Goal: Task Accomplishment & Management: Manage account settings

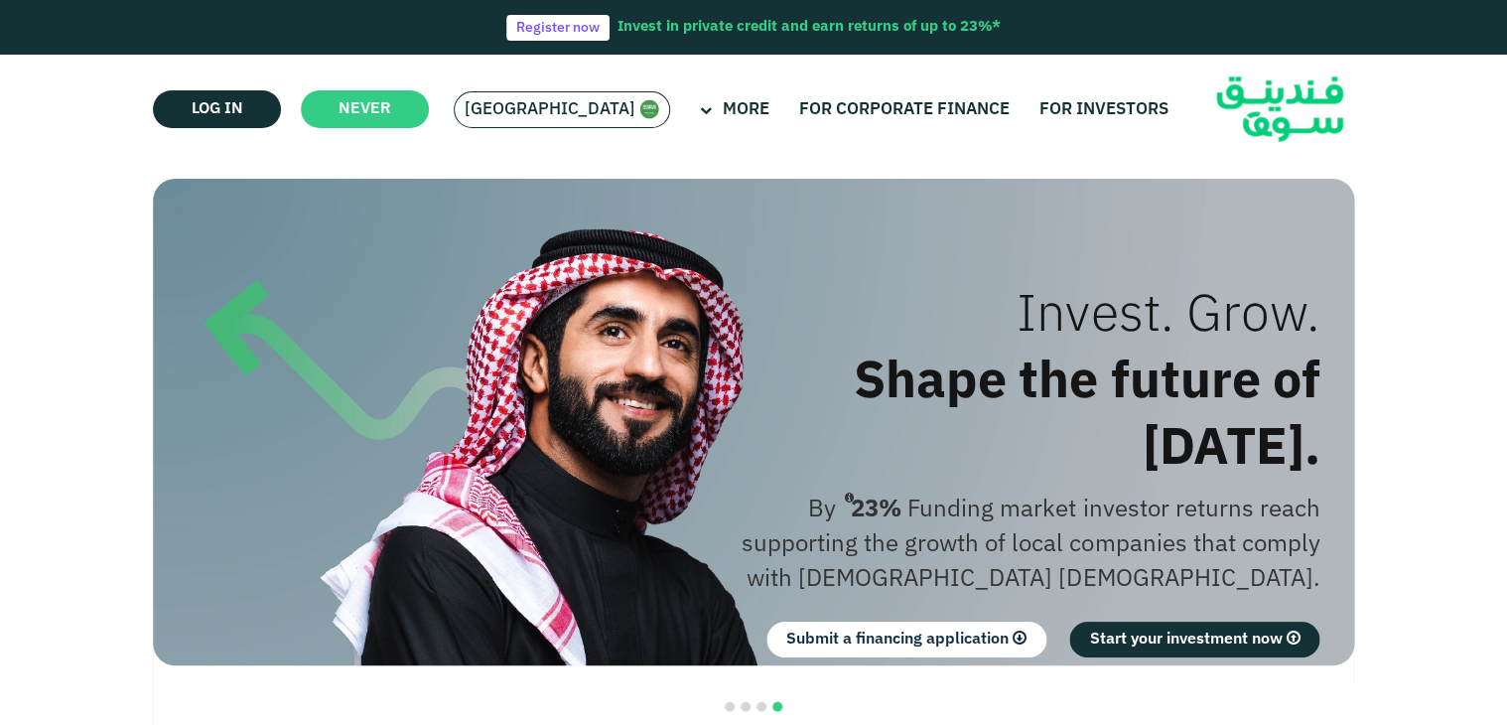
click at [546, 109] on font "[GEOGRAPHIC_DATA]" at bounding box center [549, 109] width 171 height 17
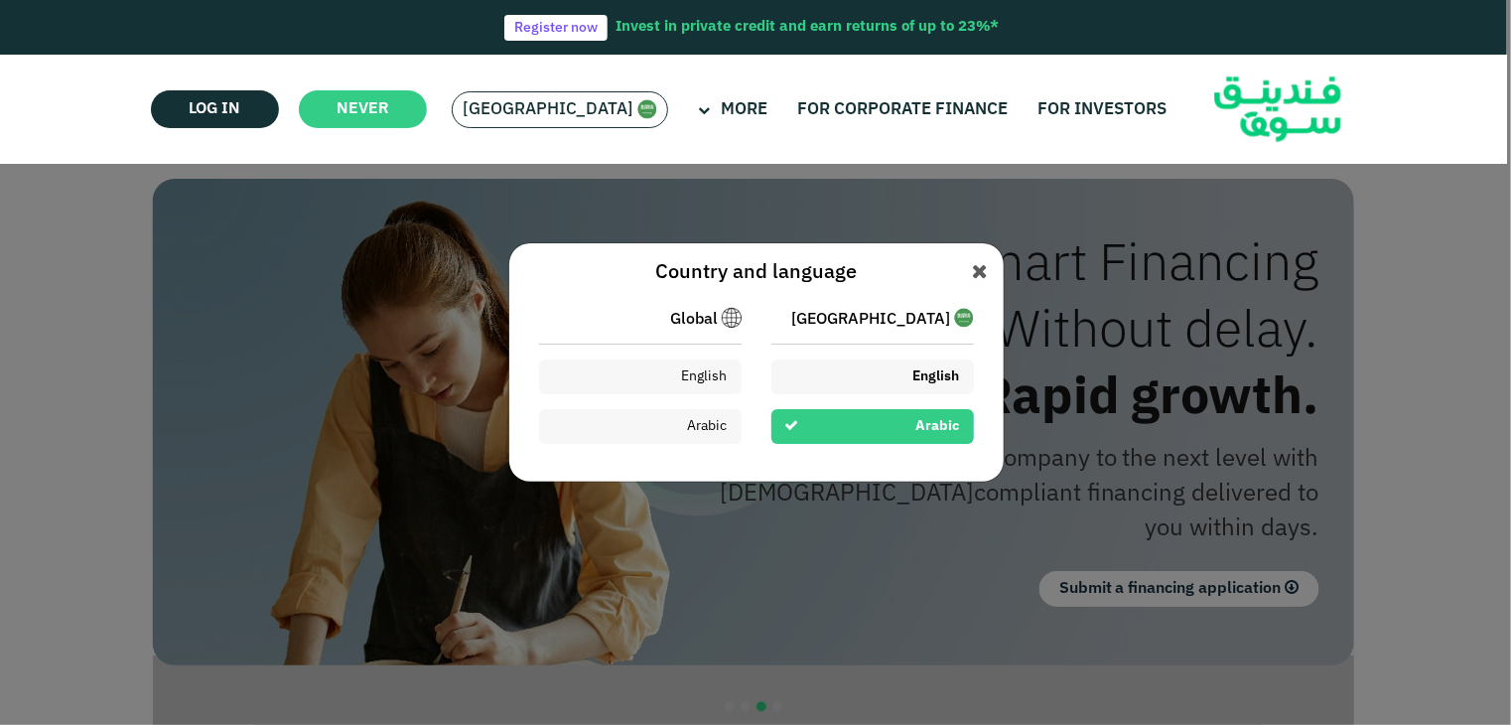
click at [926, 376] on font "English" at bounding box center [936, 376] width 47 height 14
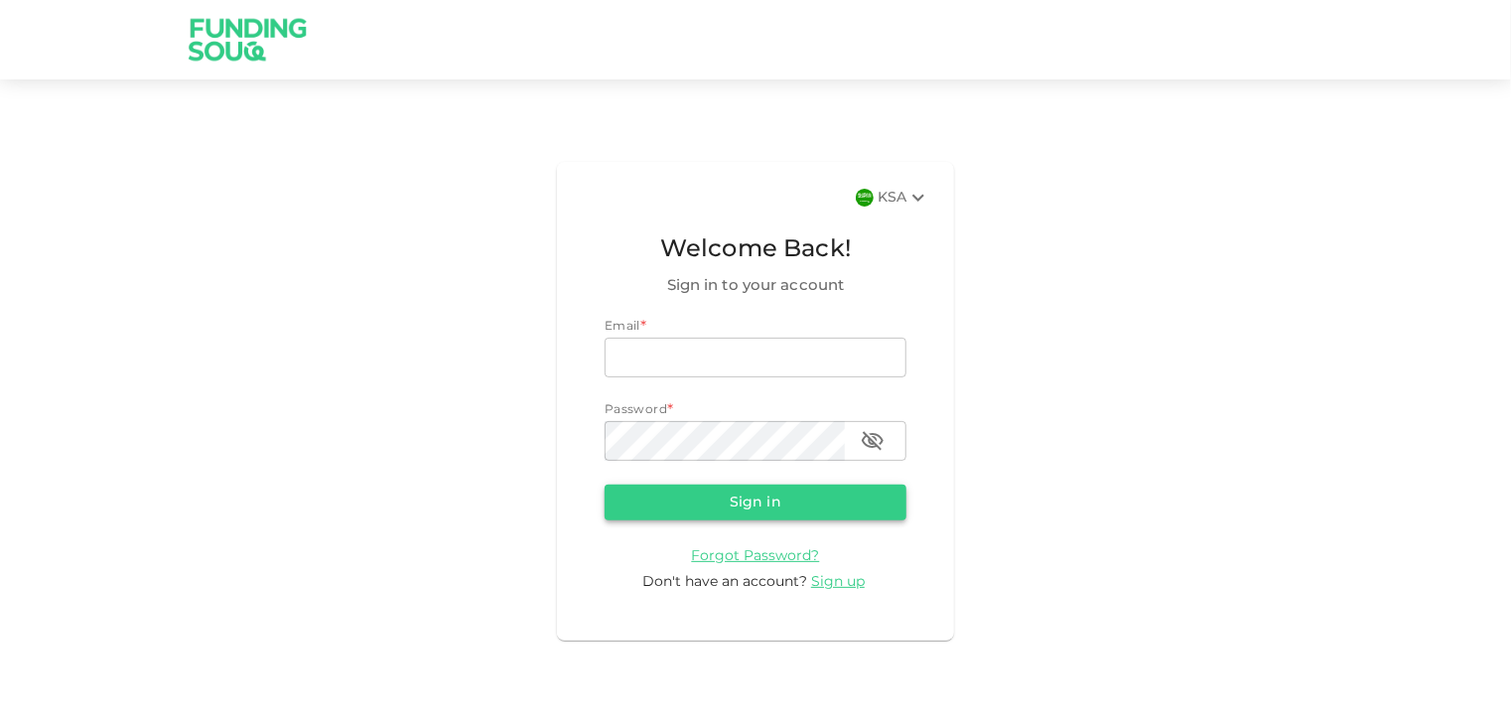
type input "hyderalih@gmail.com"
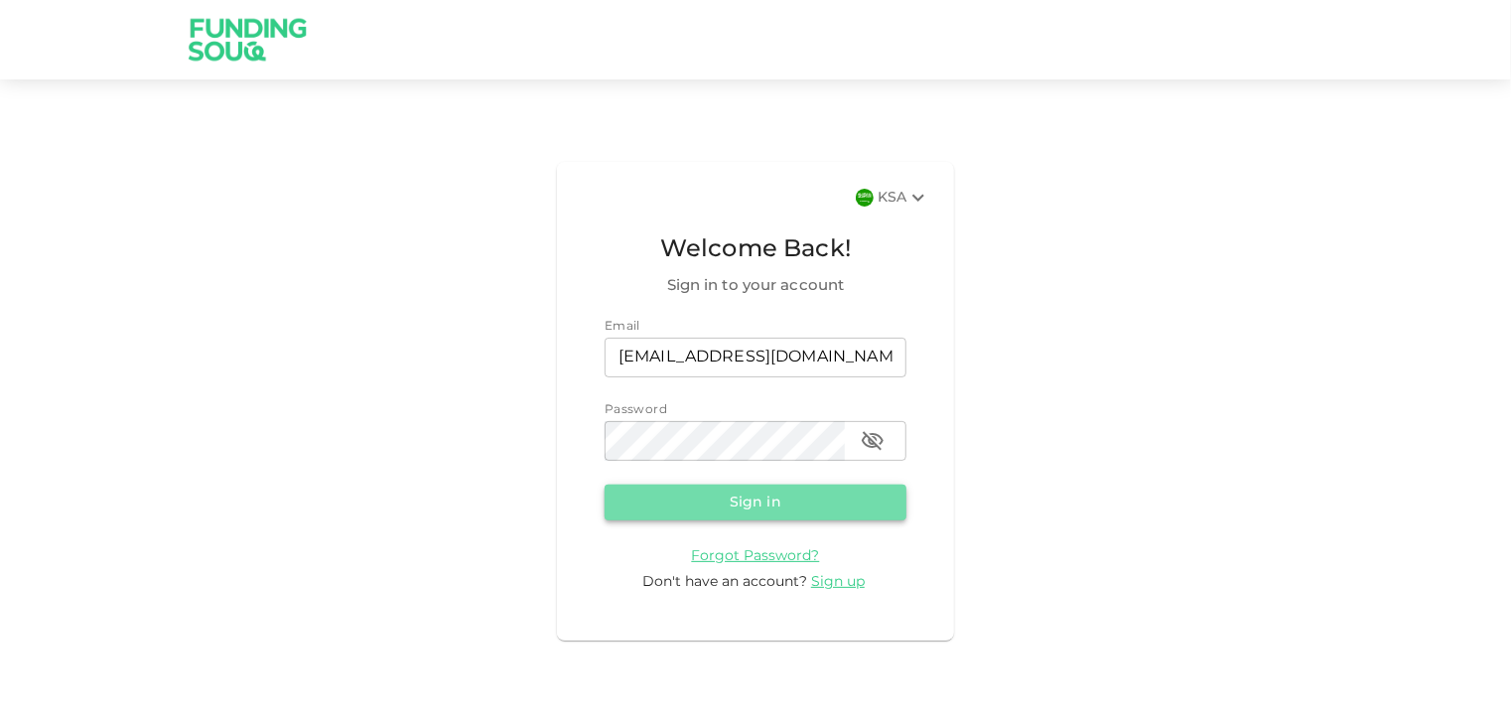
click at [690, 503] on button "Sign in" at bounding box center [755, 502] width 302 height 36
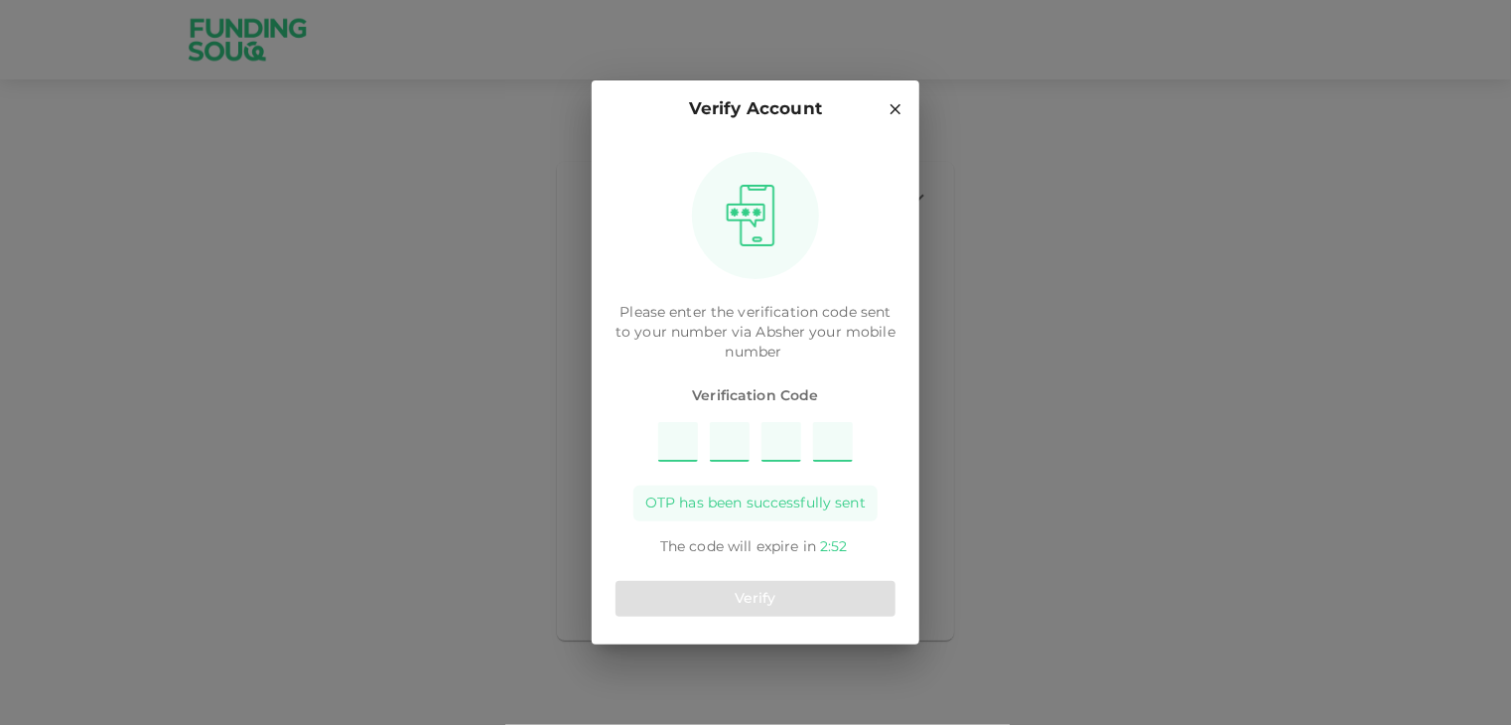
click at [667, 442] on input "Please enter OTP character 1" at bounding box center [678, 442] width 40 height 40
type input "2"
type input "6"
type input "2"
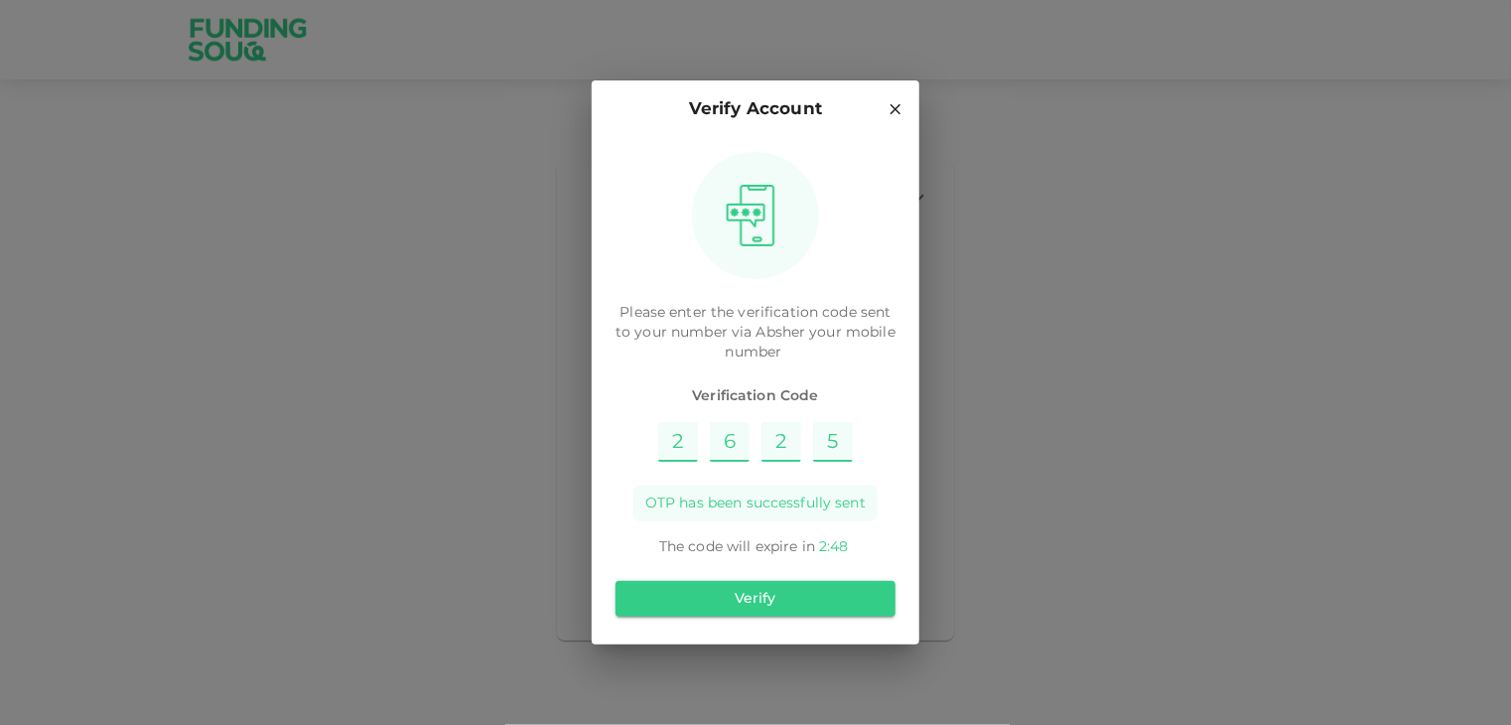
type input "5"
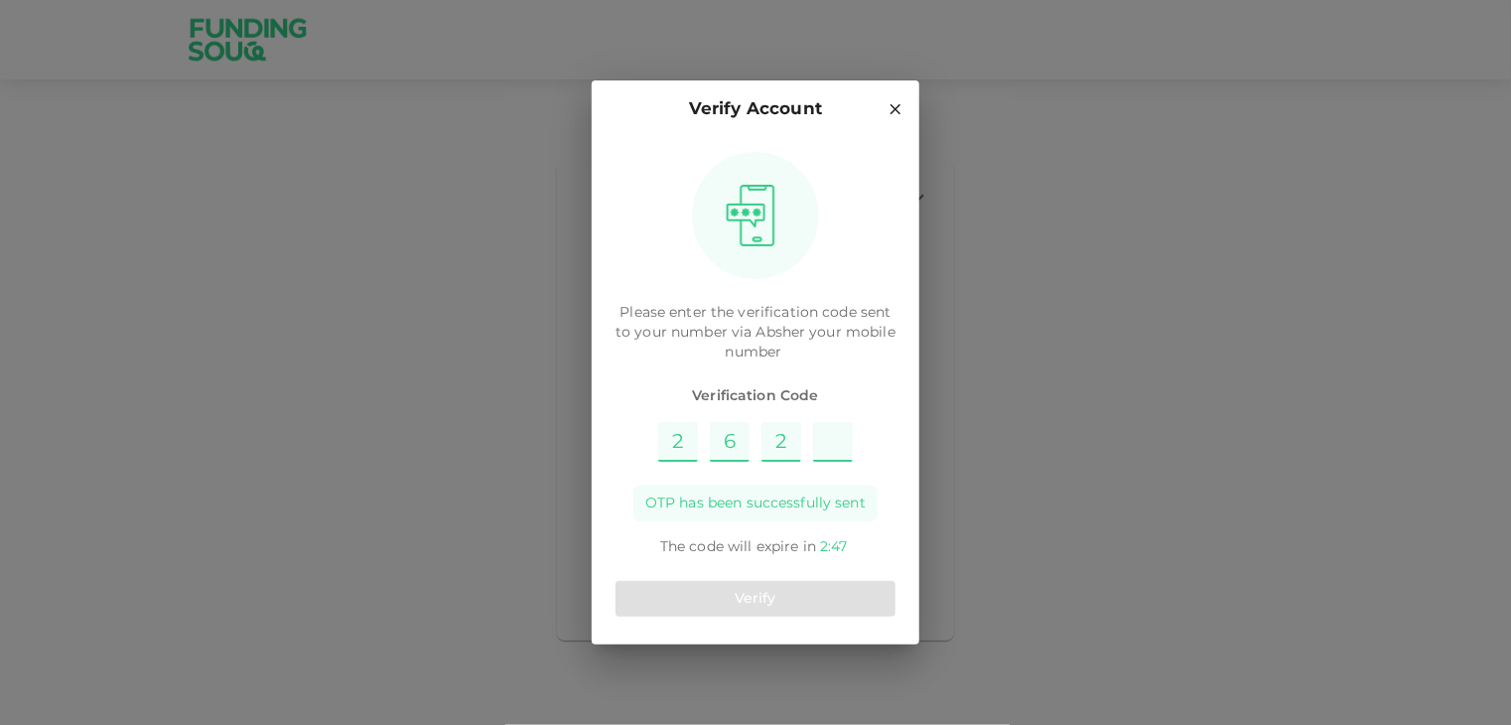
type input "3"
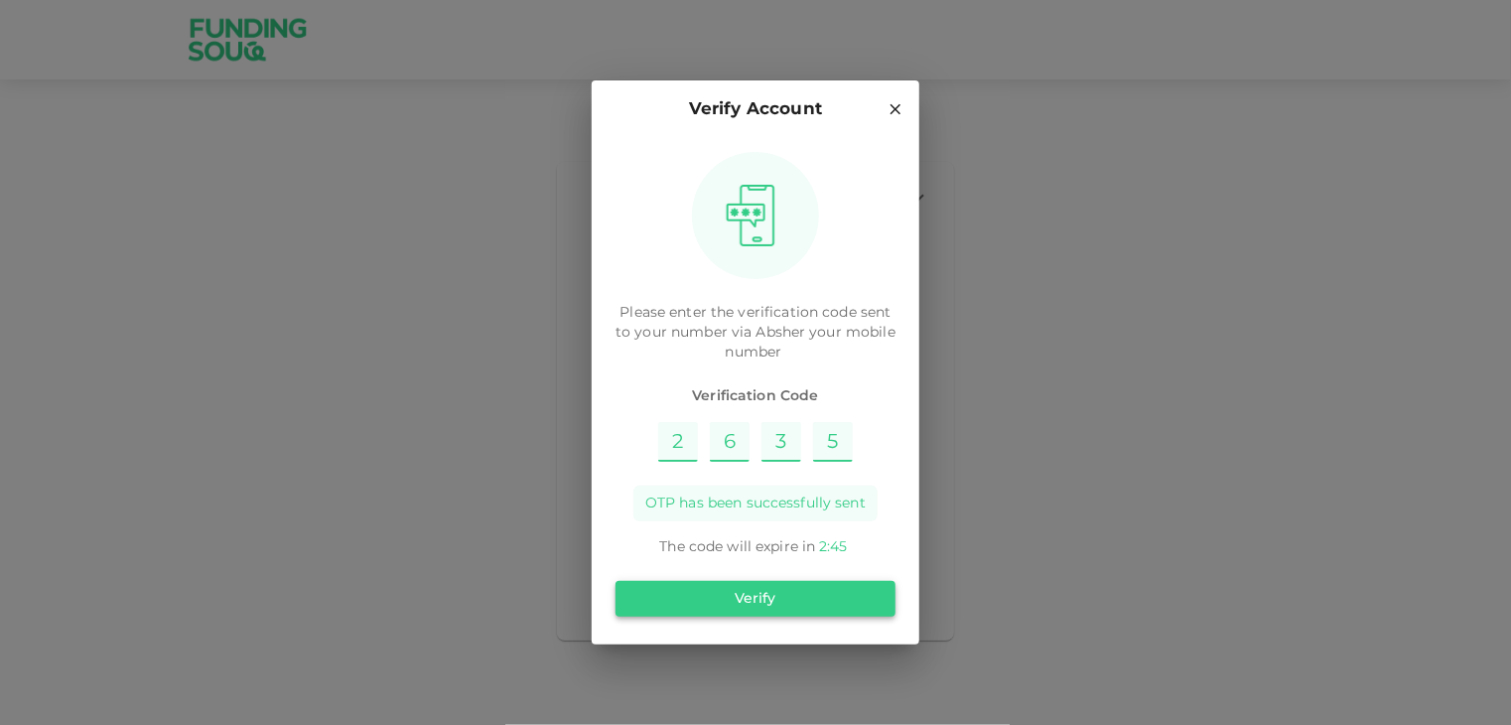
type input "5"
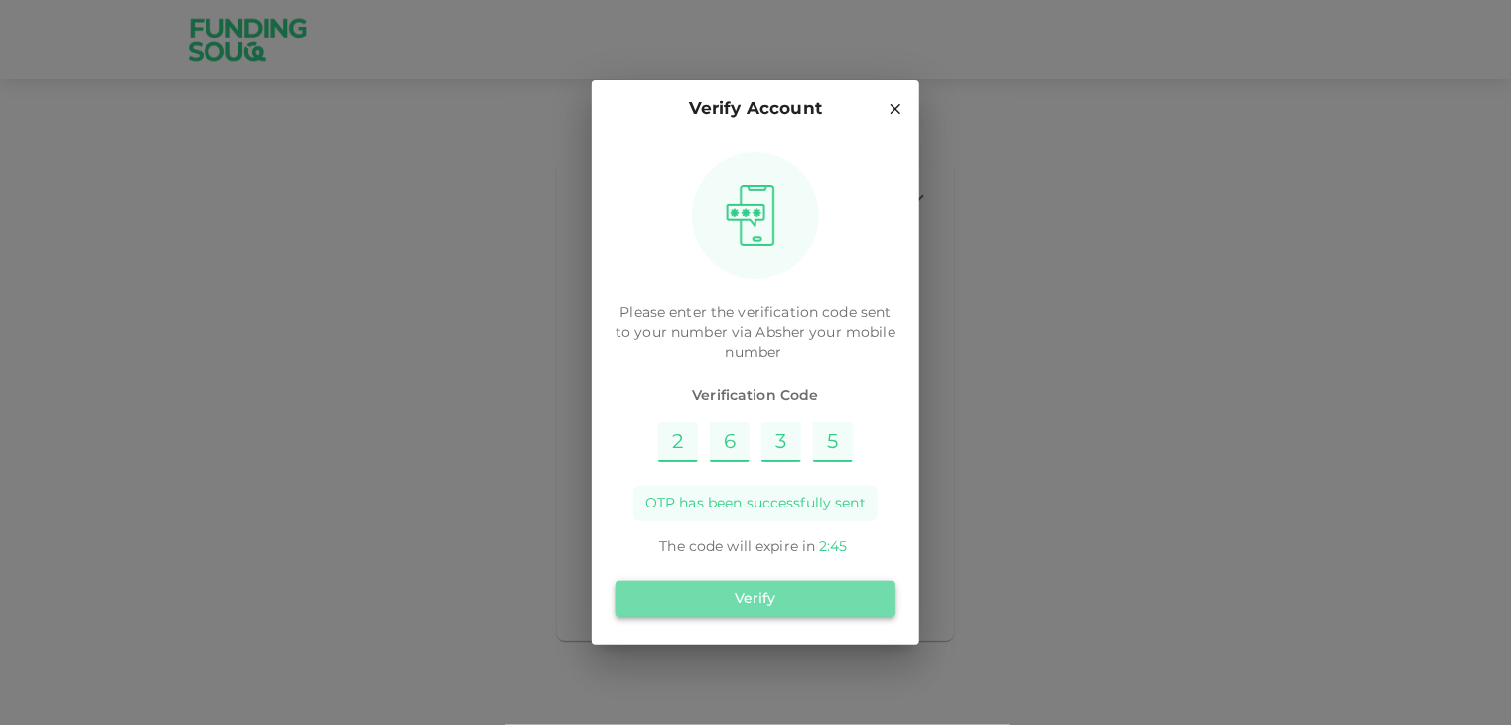
click at [769, 599] on button "Verify" at bounding box center [755, 599] width 280 height 36
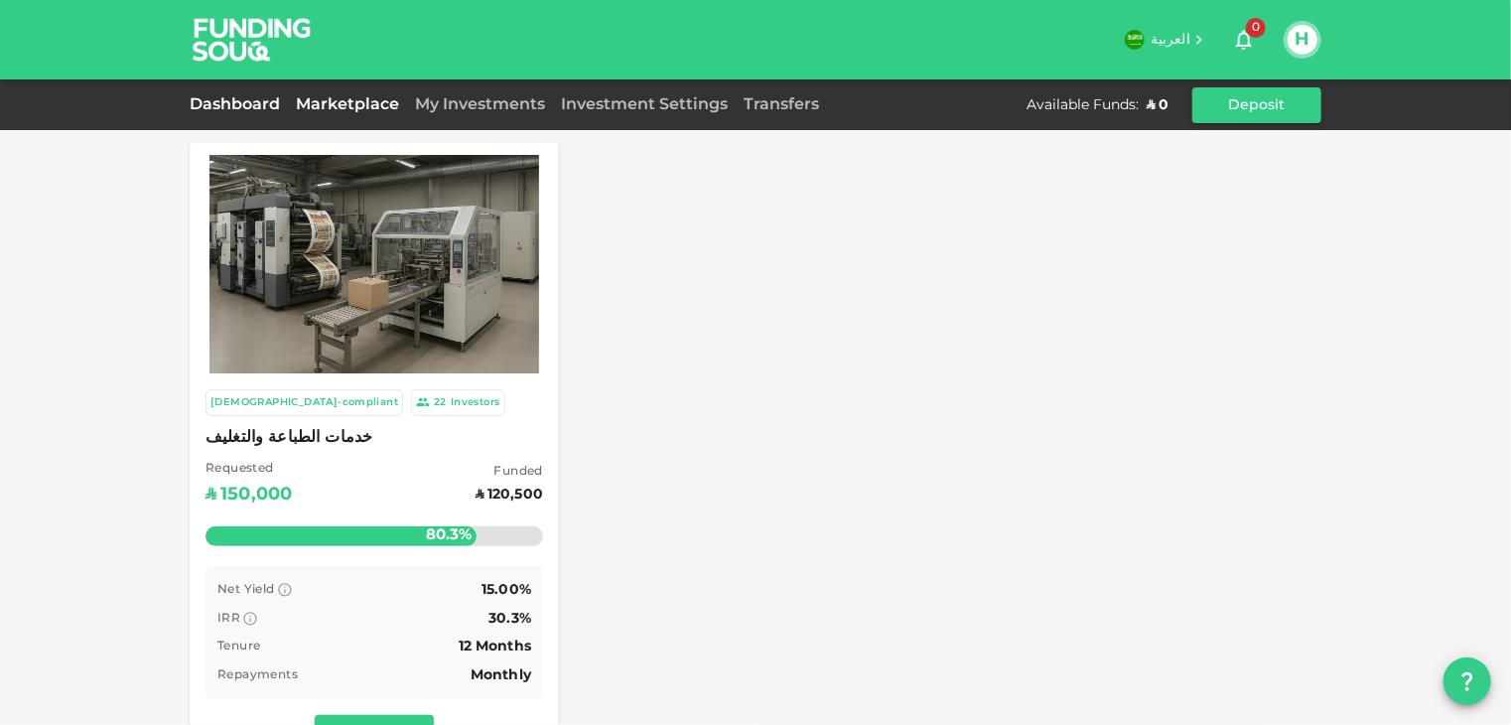
click at [246, 103] on link "Dashboard" at bounding box center [239, 104] width 98 height 15
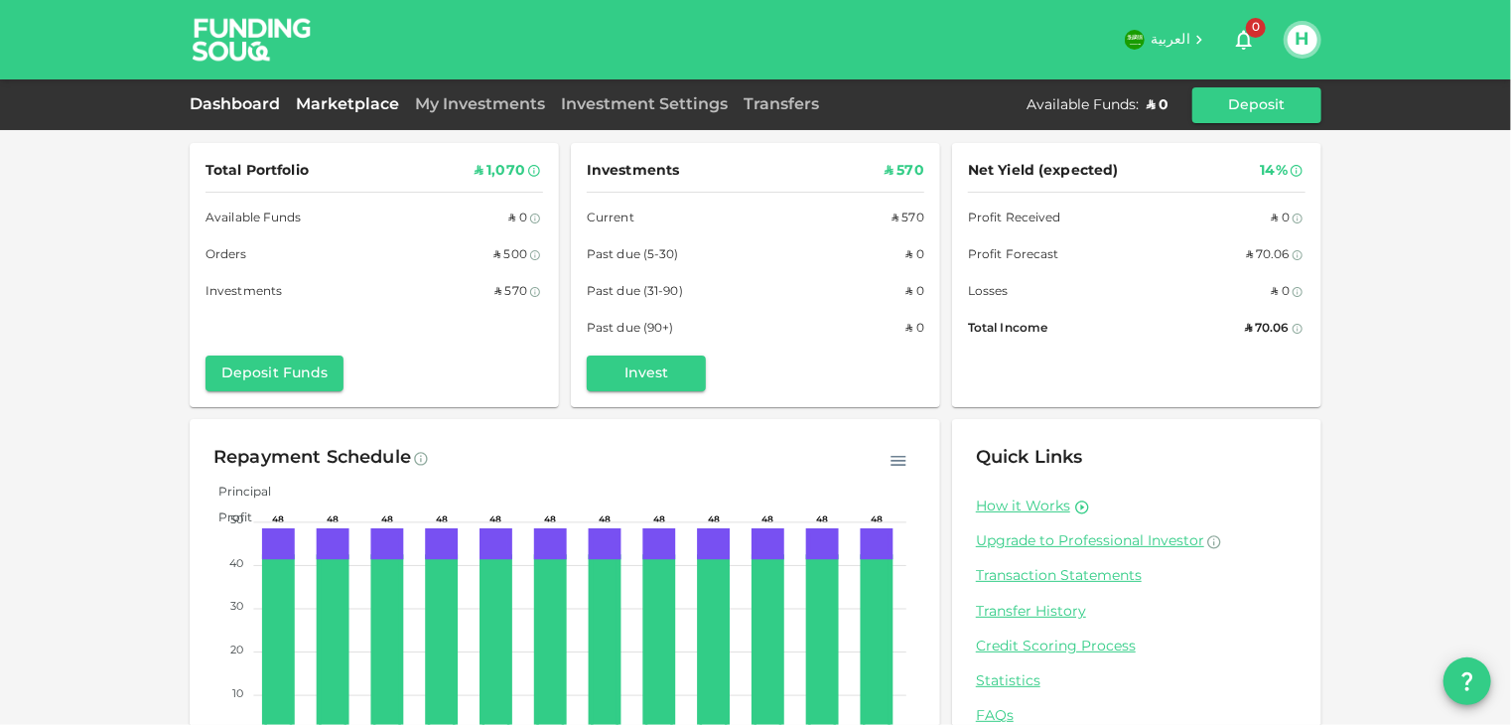
click at [326, 101] on link "Marketplace" at bounding box center [347, 104] width 119 height 15
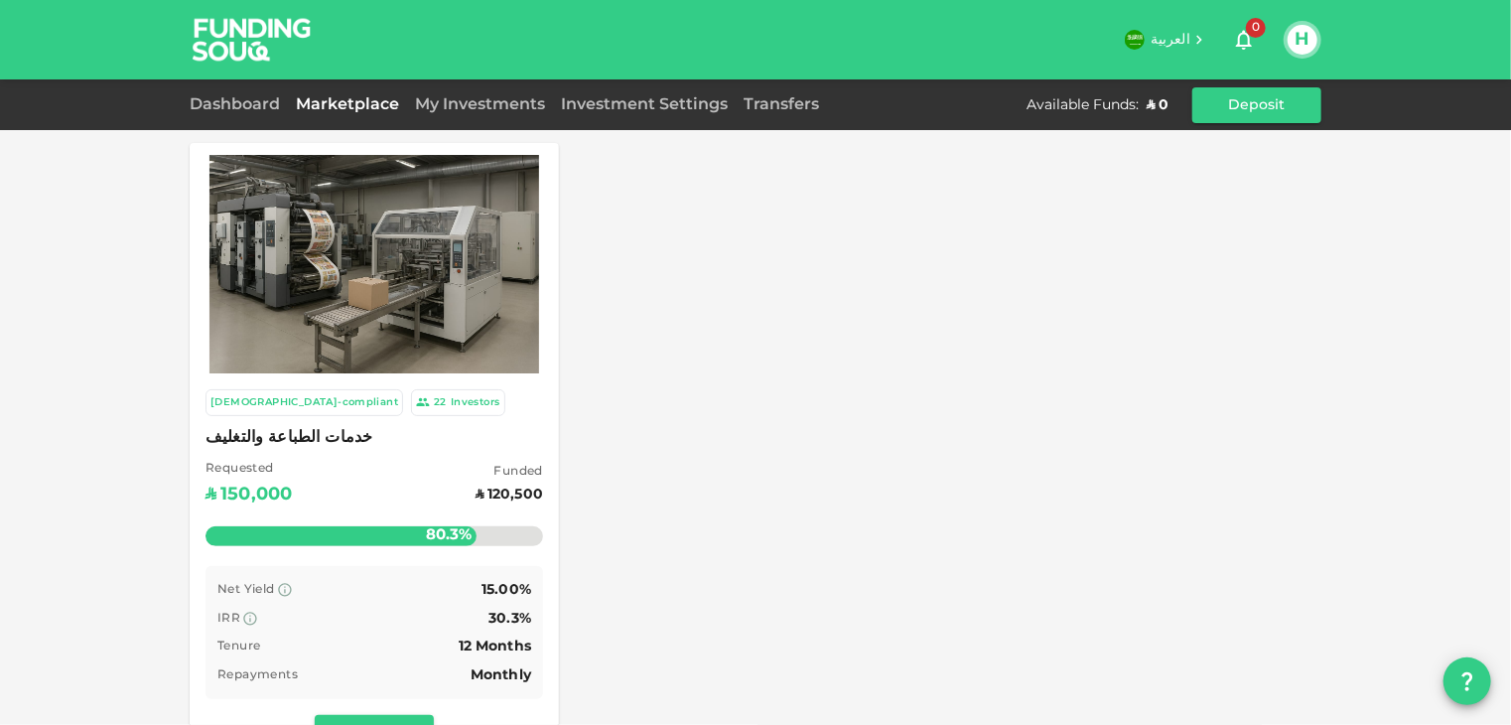
click at [465, 110] on div "My Investments" at bounding box center [480, 105] width 146 height 24
click at [466, 103] on link "My Investments" at bounding box center [480, 104] width 146 height 15
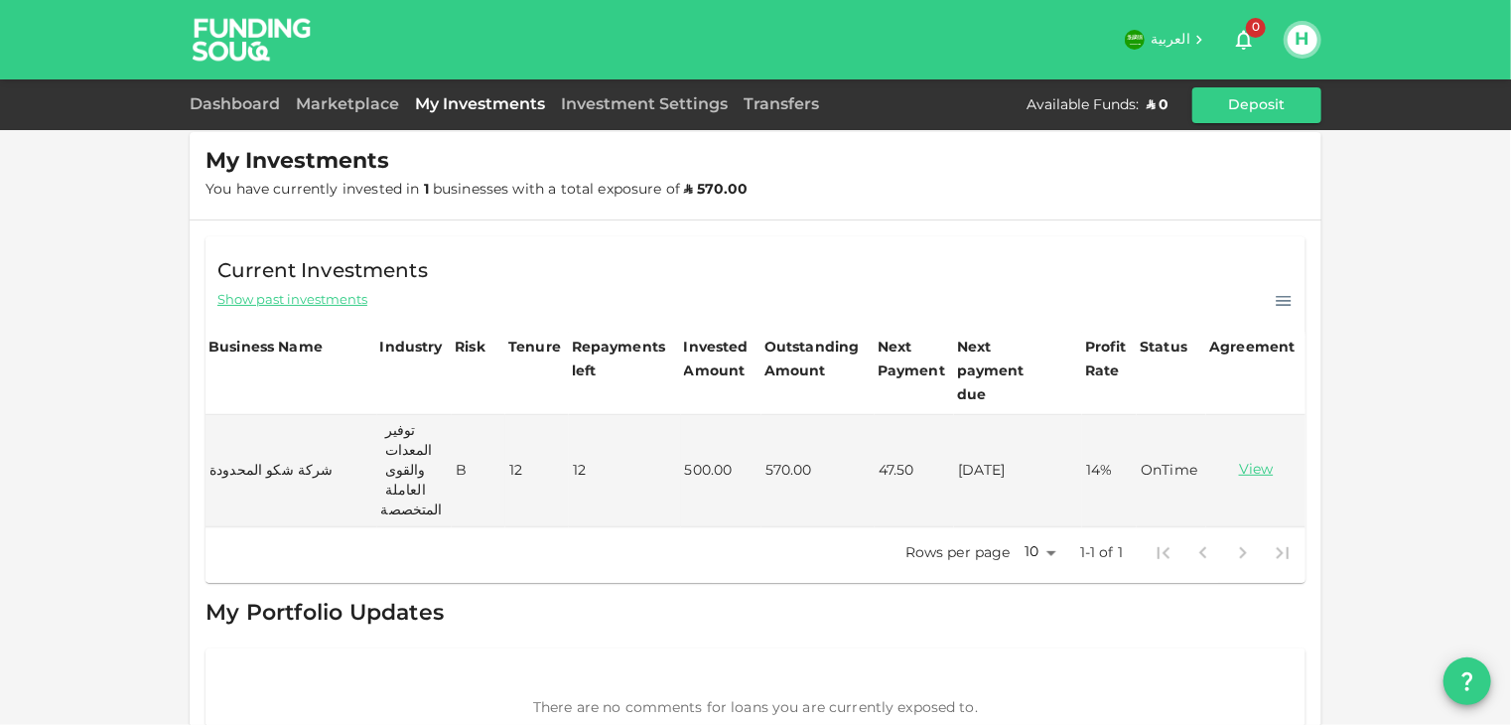
scroll to position [264, 0]
